Goal: Communication & Community: Participate in discussion

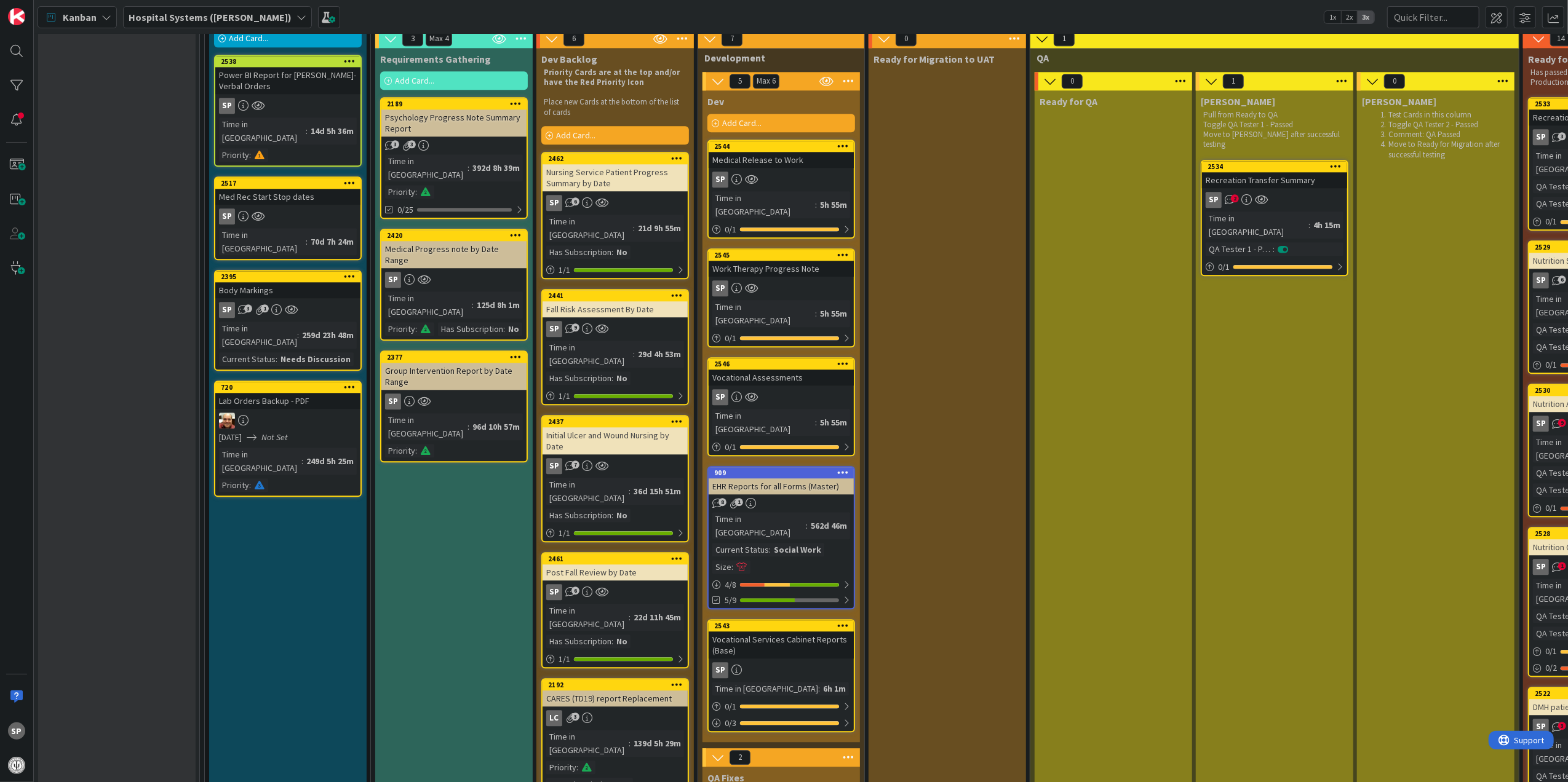
scroll to position [3033, 0]
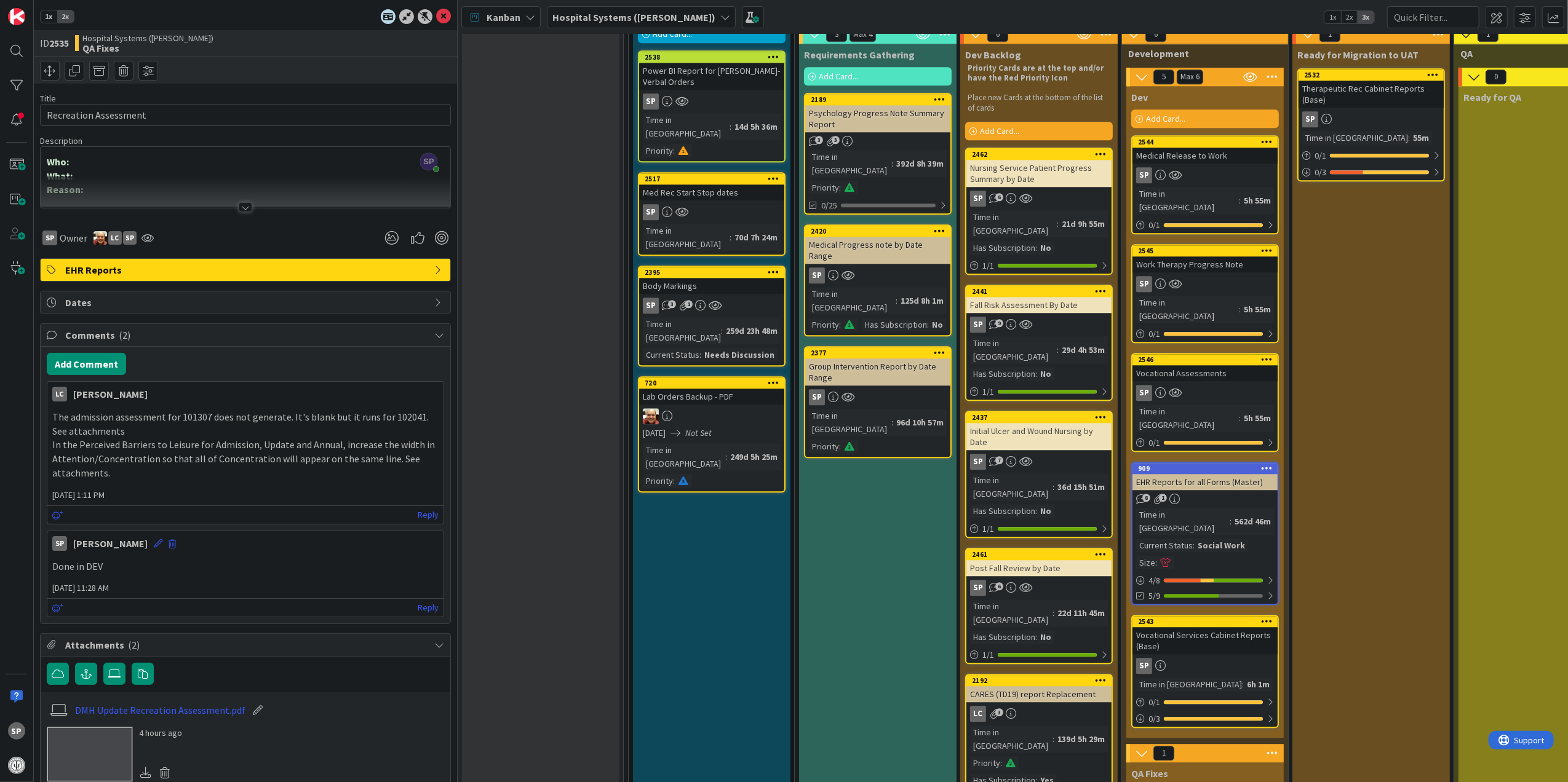
click at [188, 419] on p "The admission assessment for 101307 does not generate. It's blank but it runs f…" at bounding box center [245, 424] width 386 height 28
copy p "101307"
click at [643, 429] on div "To Do Add Card... 2538 Power BI Report for [PERSON_NAME]- Verbal Orders SP Time…" at bounding box center [712, 788] width 158 height 1574
click at [436, 12] on icon at bounding box center [443, 16] width 15 height 15
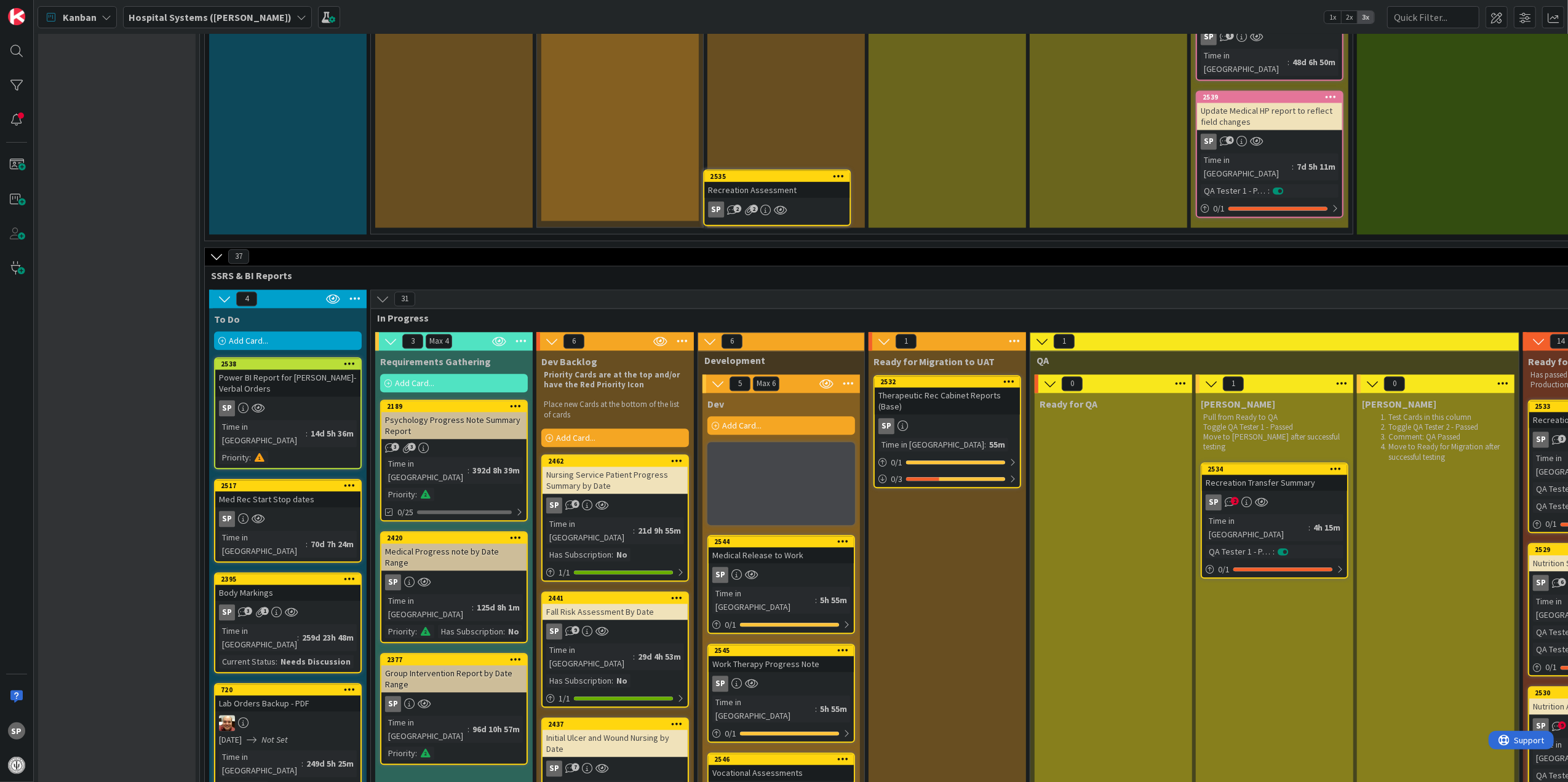
scroll to position [2725, 0]
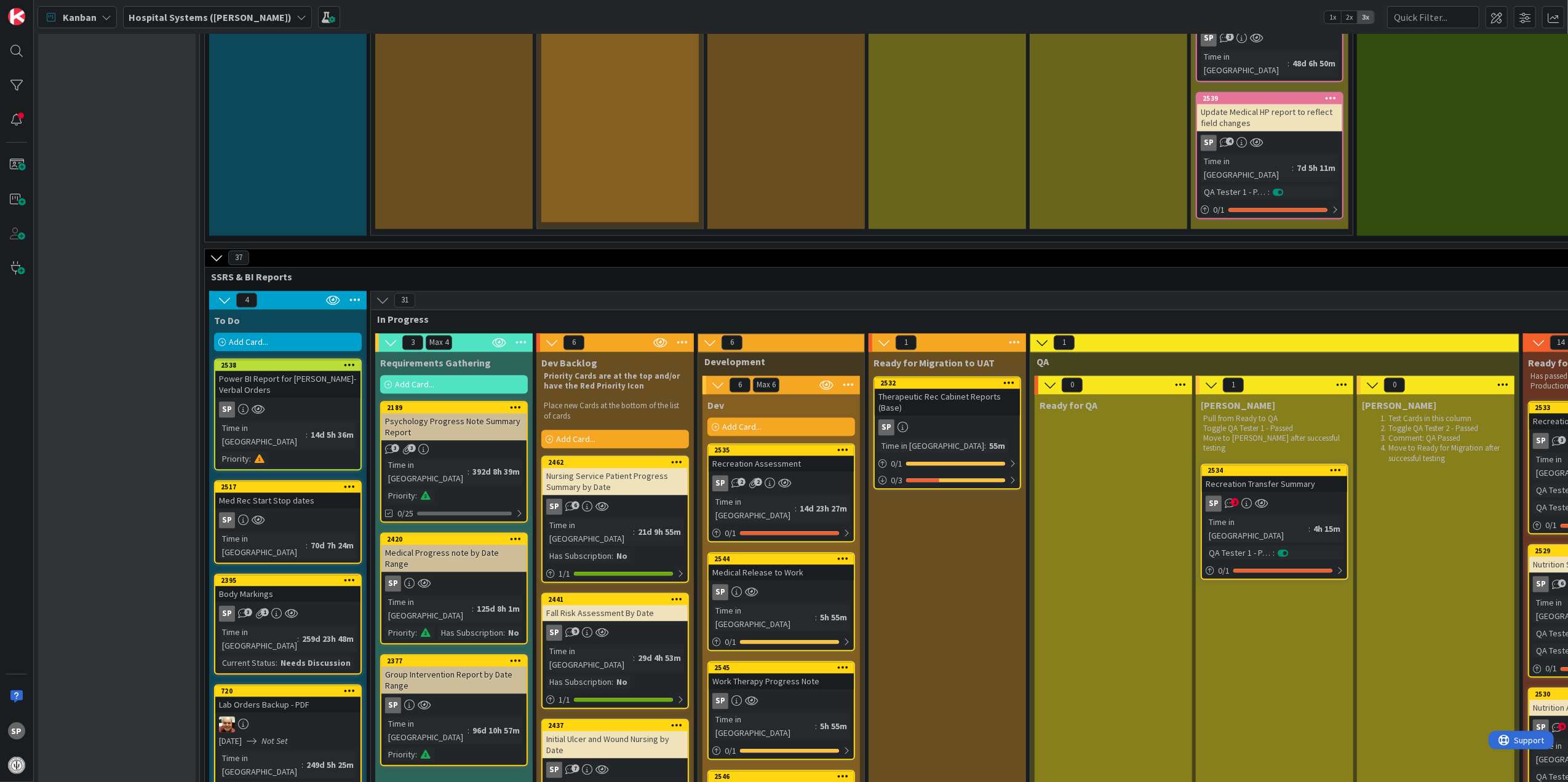
click at [812, 456] on div "Recreation Assessment" at bounding box center [780, 463] width 145 height 16
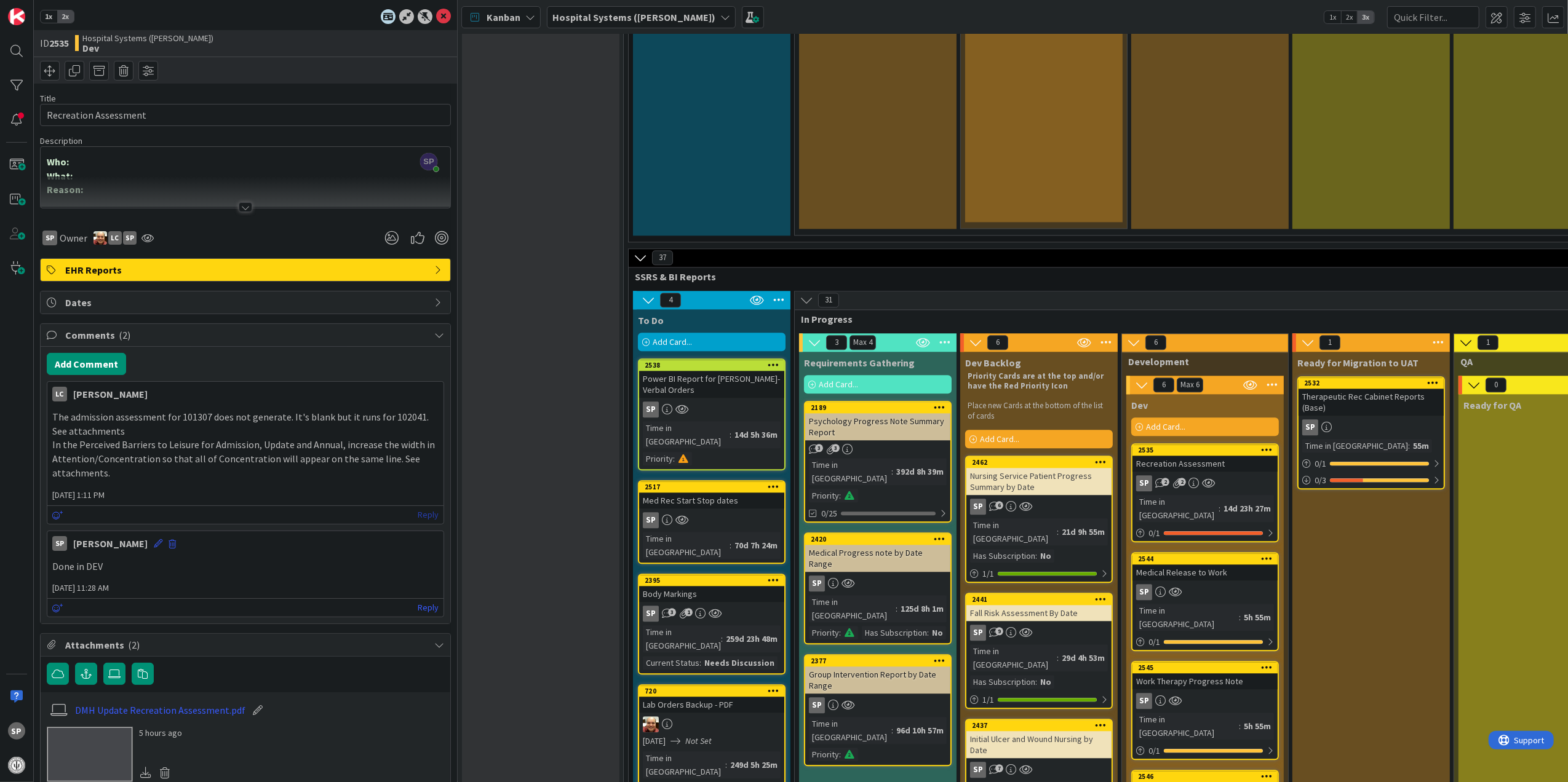
click at [418, 512] on link "Reply" at bounding box center [428, 515] width 21 height 15
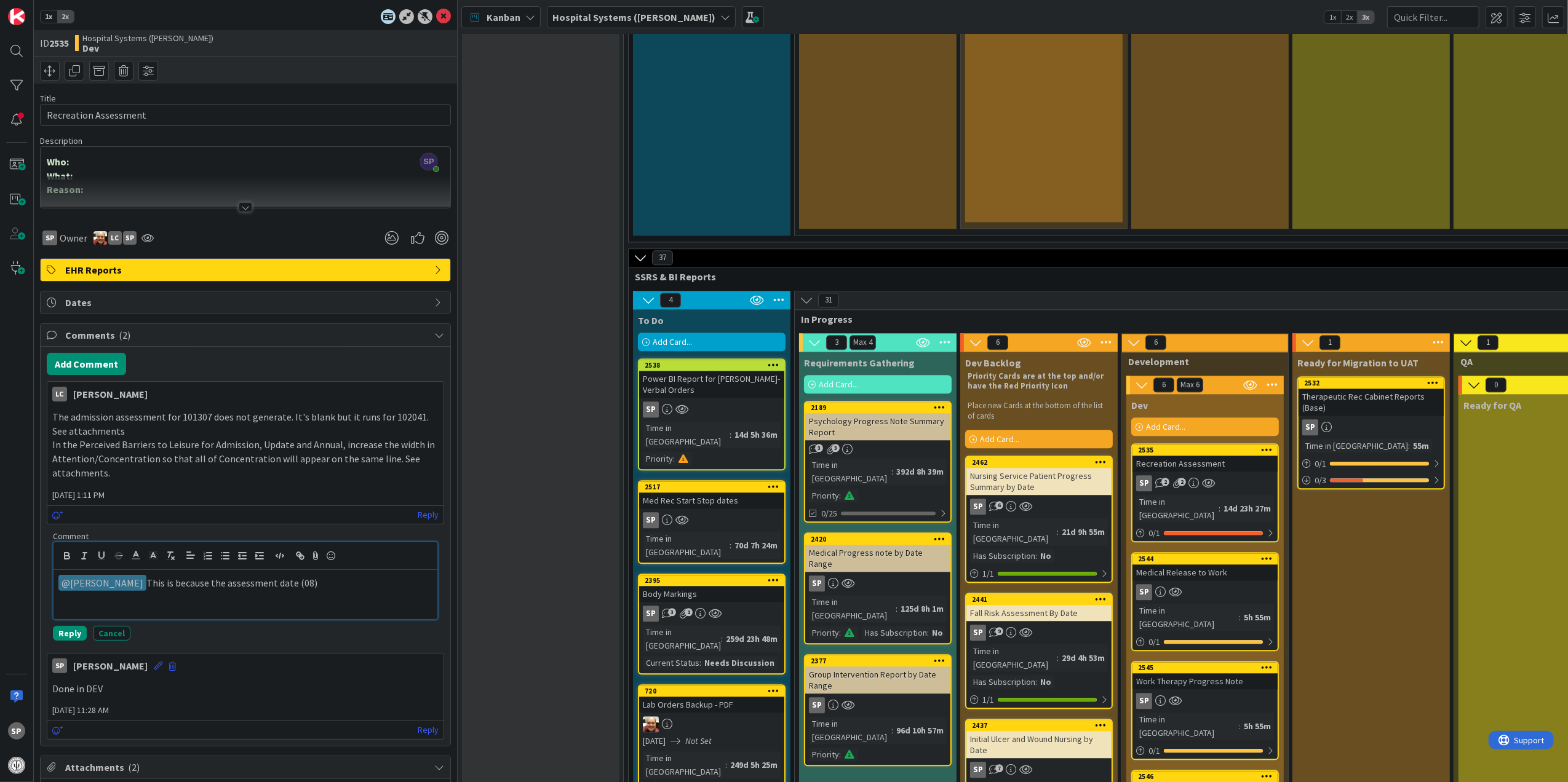
click at [317, 589] on p "﻿ @ [PERSON_NAME] ﻿ This is because the assessment date (08)" at bounding box center [245, 583] width 374 height 17
click at [251, 610] on div "﻿ @ [PERSON_NAME] ﻿ This is because the assessment date ([DATE]) is before the …" at bounding box center [245, 594] width 384 height 49
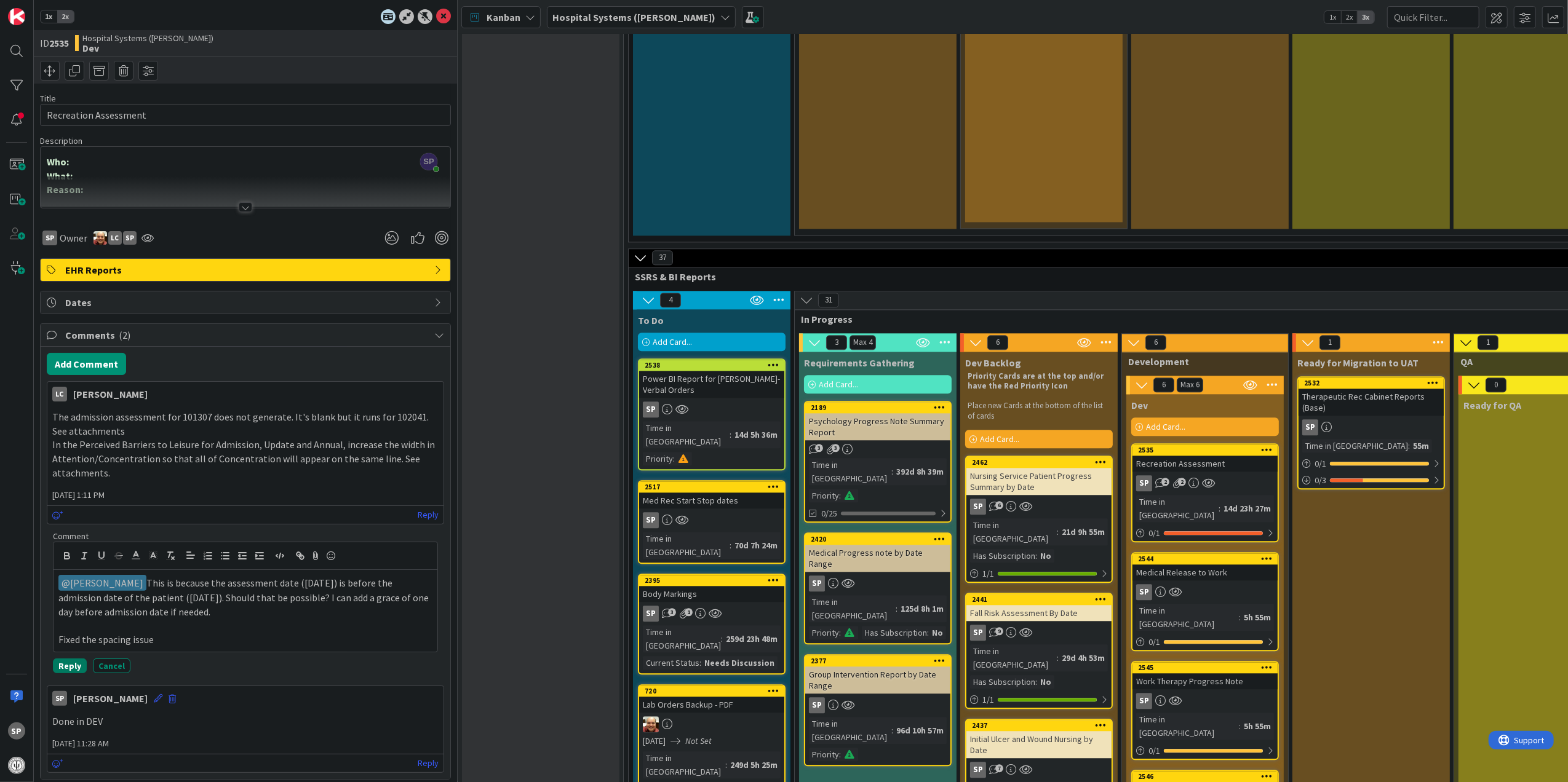
click at [55, 665] on button "Reply" at bounding box center [70, 666] width 34 height 15
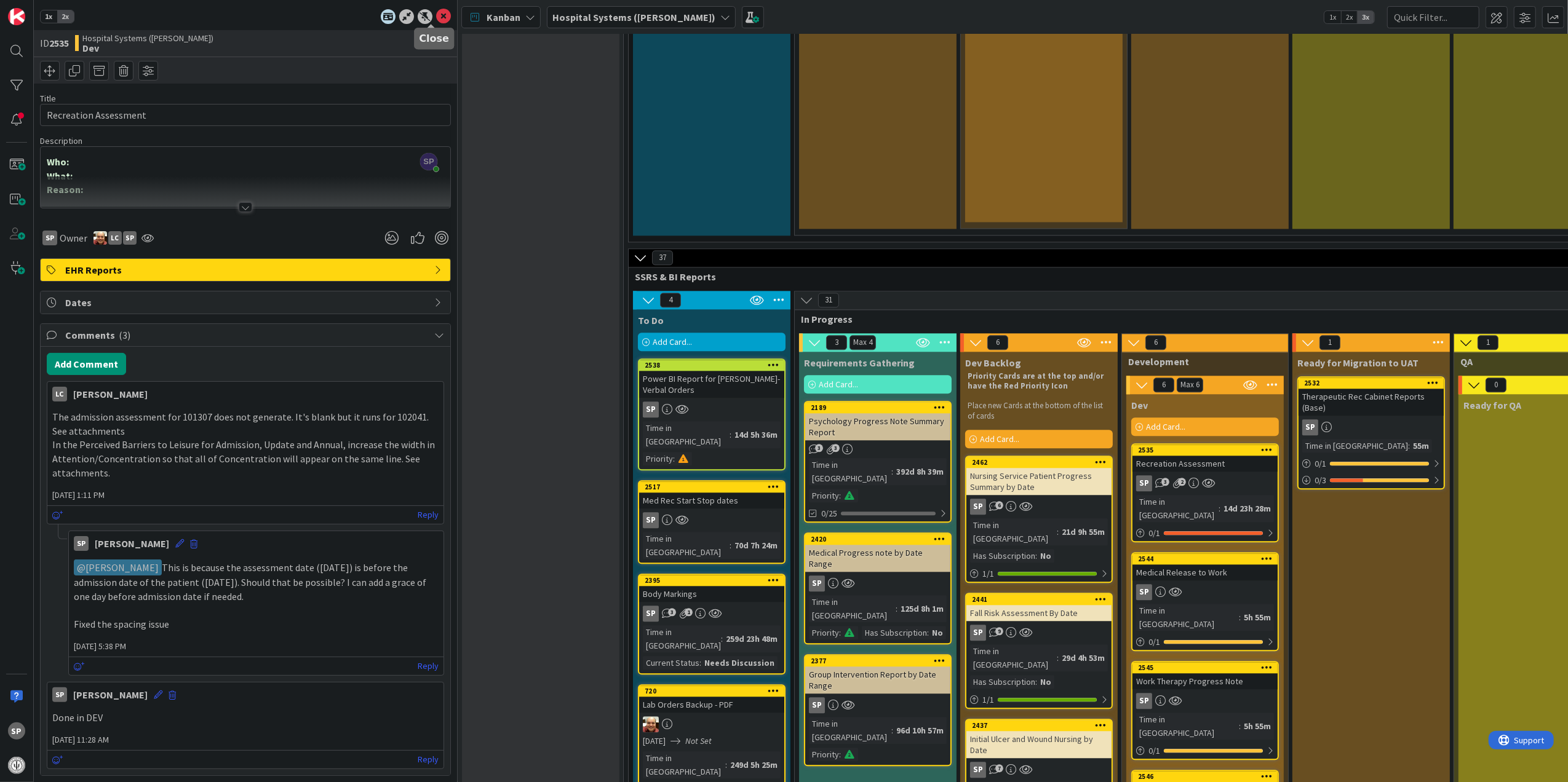
click at [436, 10] on icon at bounding box center [443, 16] width 15 height 15
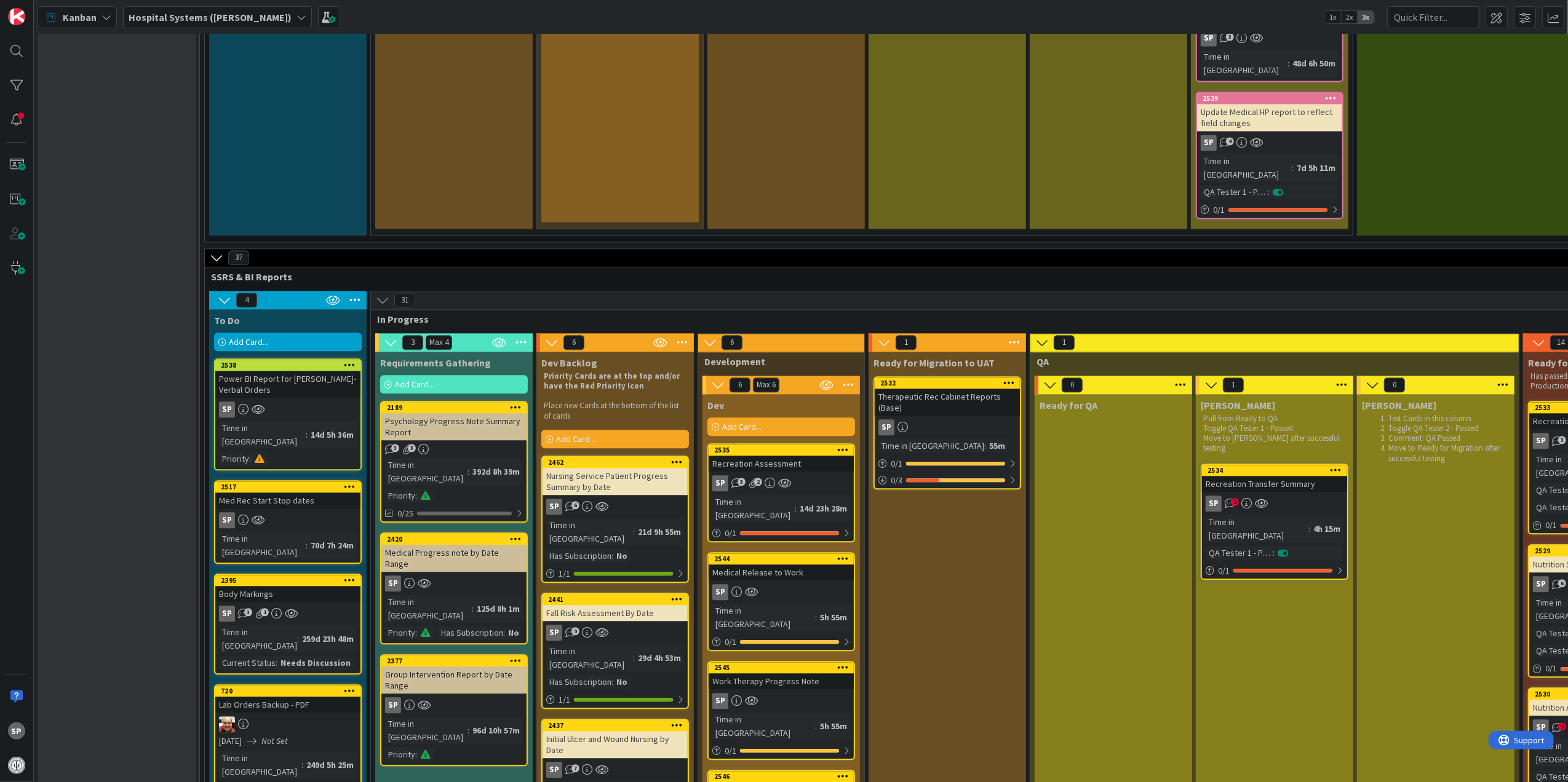
click at [788, 456] on div "Recreation Assessment" at bounding box center [780, 463] width 145 height 16
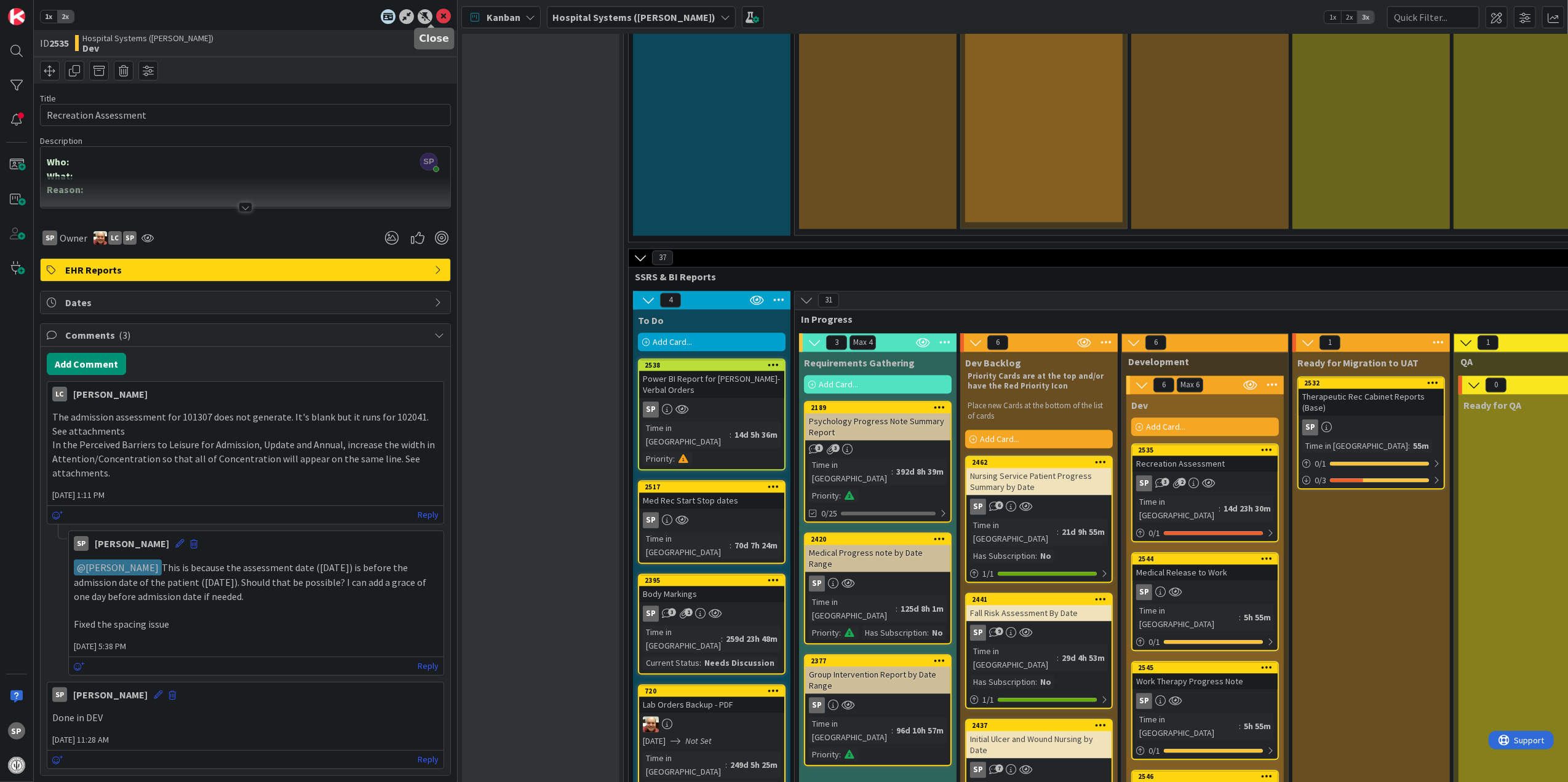
click at [436, 21] on icon at bounding box center [443, 16] width 15 height 15
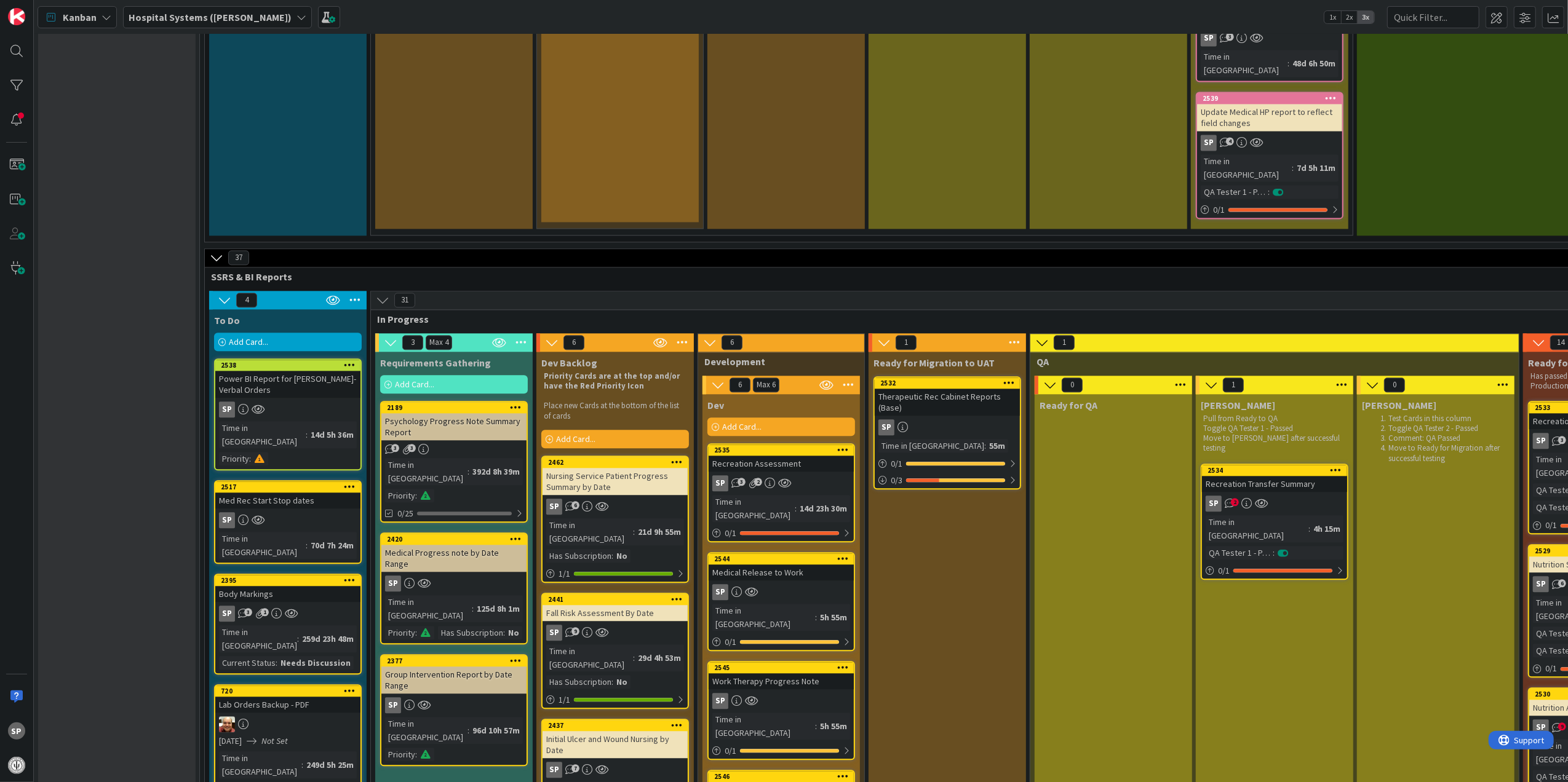
click at [764, 456] on div "Recreation Assessment" at bounding box center [780, 463] width 145 height 16
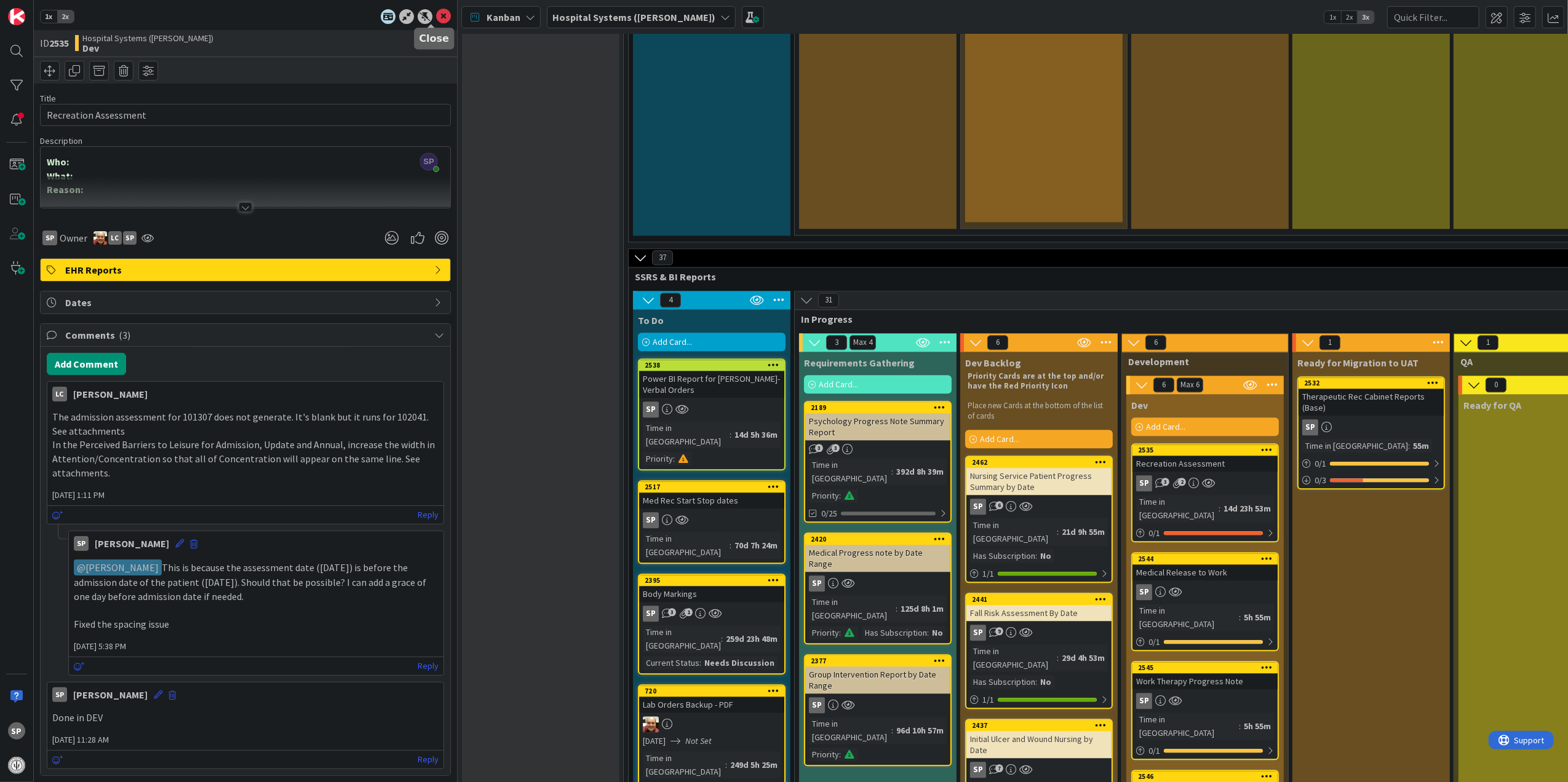
click at [436, 18] on icon at bounding box center [443, 16] width 15 height 15
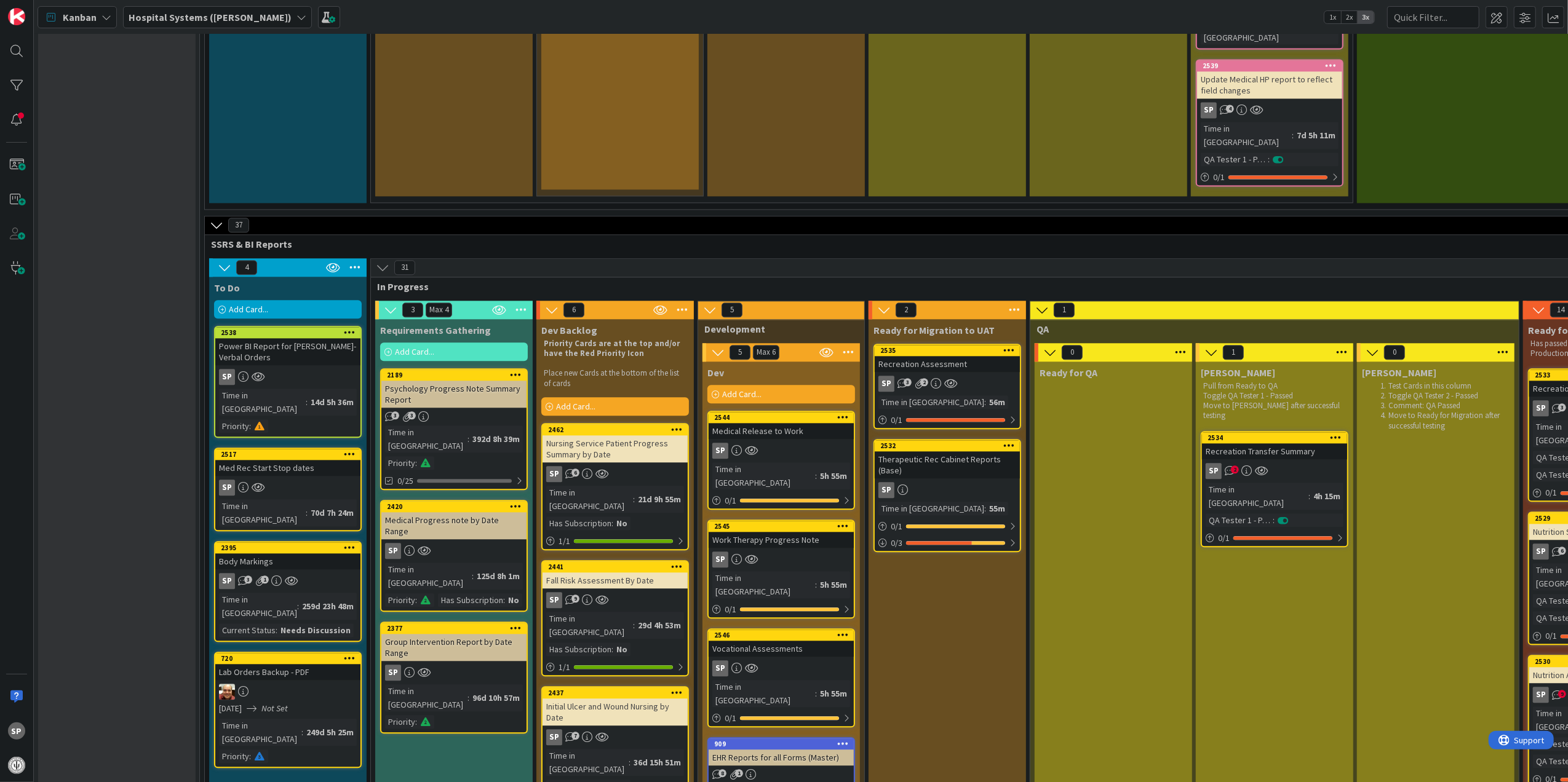
scroll to position [2835, 0]
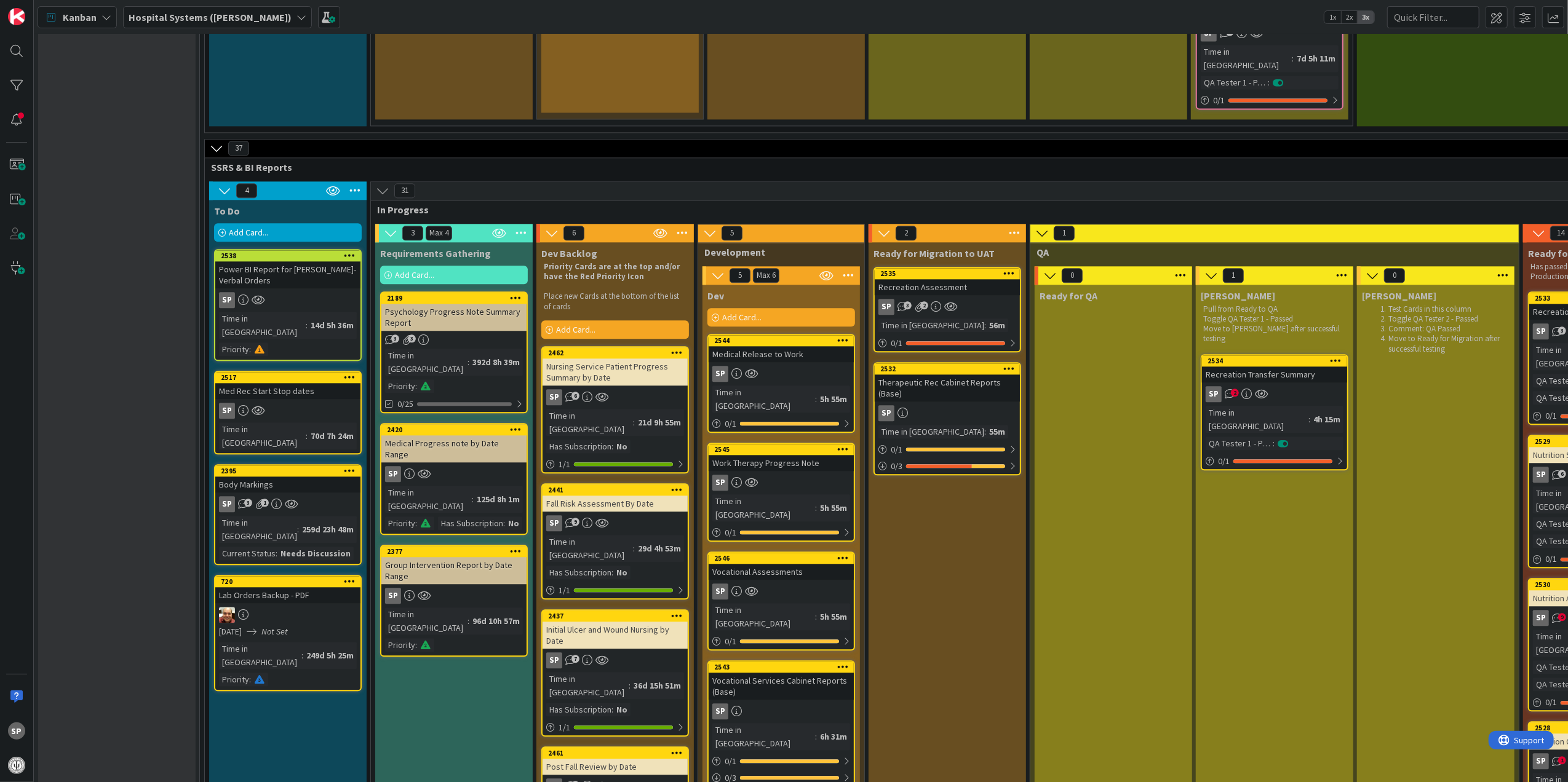
click at [804, 673] on div "Vocational Services Cabinet Reports (Base)" at bounding box center [780, 686] width 145 height 27
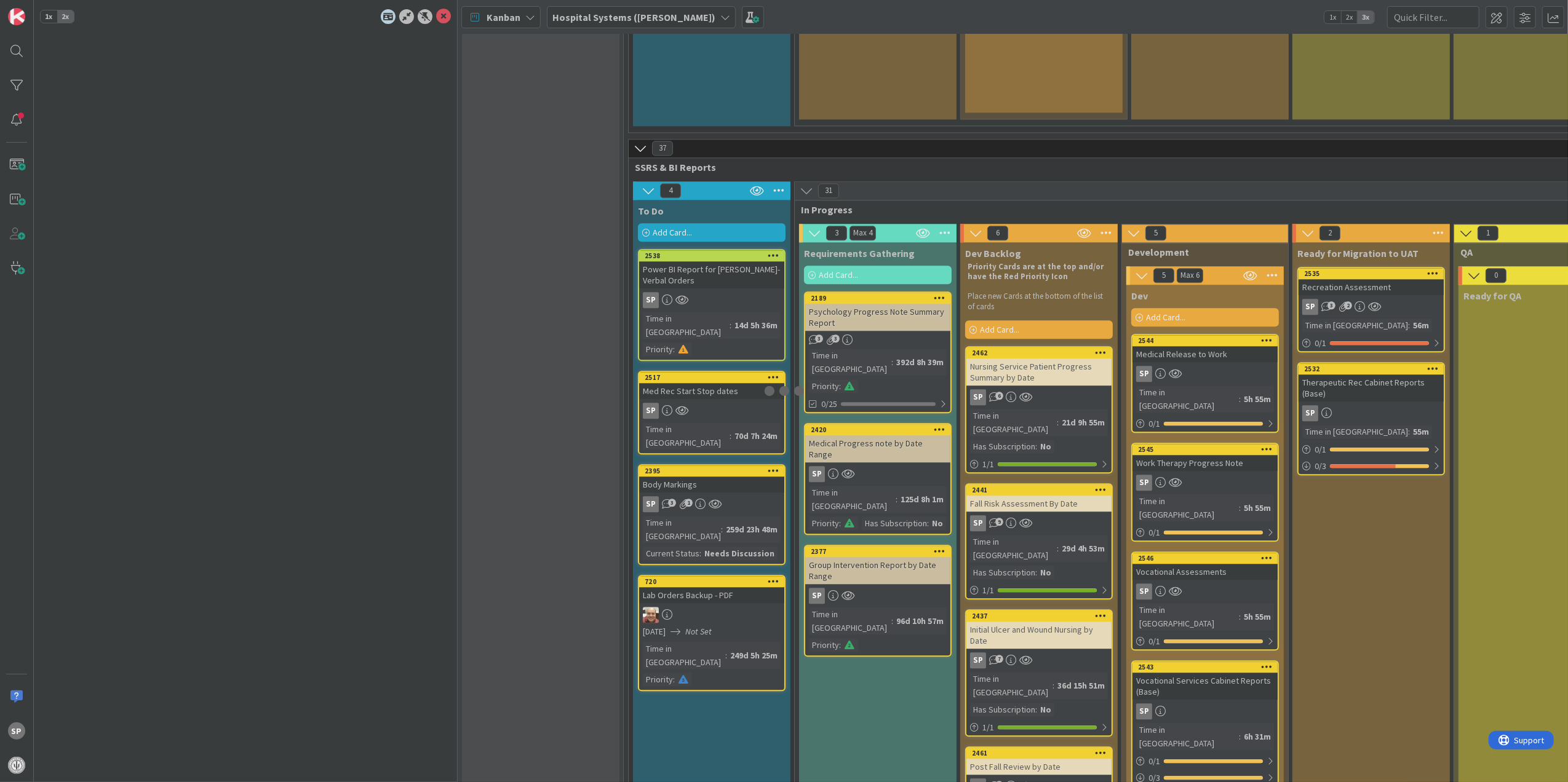
click at [804, 380] on div at bounding box center [784, 391] width 1568 height 782
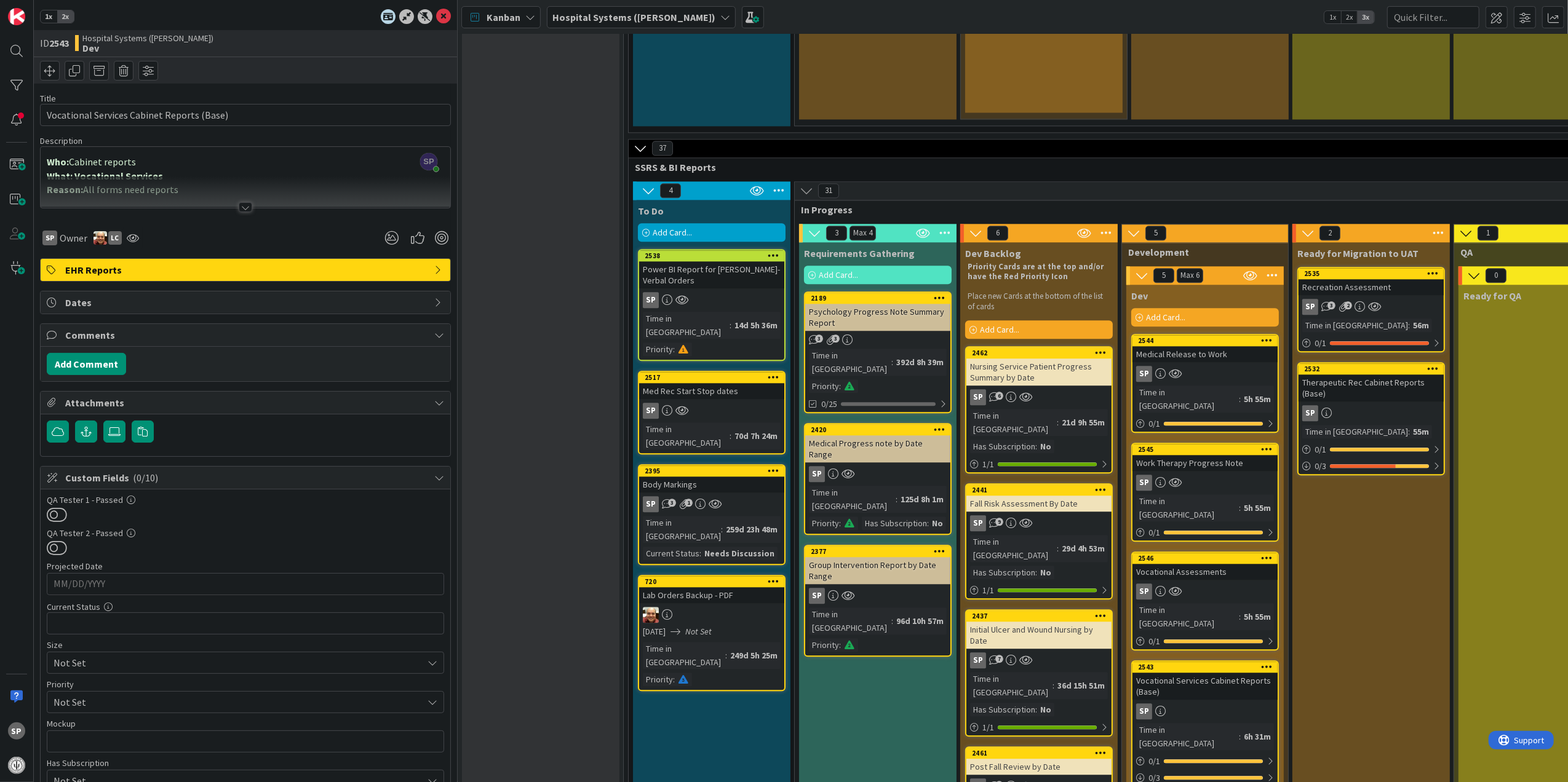
click at [235, 202] on div at bounding box center [245, 192] width 410 height 32
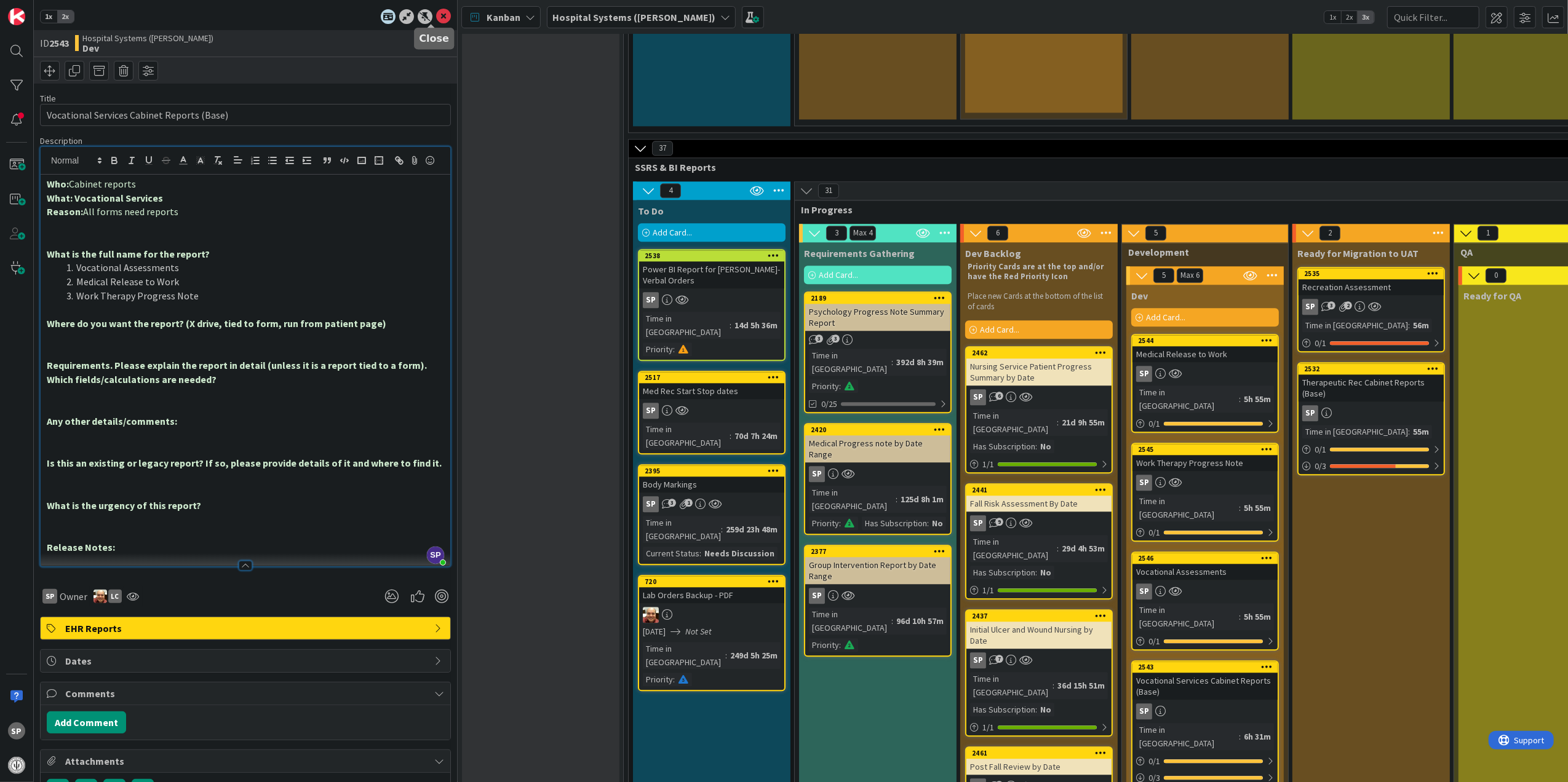
click at [436, 20] on icon at bounding box center [443, 16] width 15 height 15
